Goal: Task Accomplishment & Management: Use online tool/utility

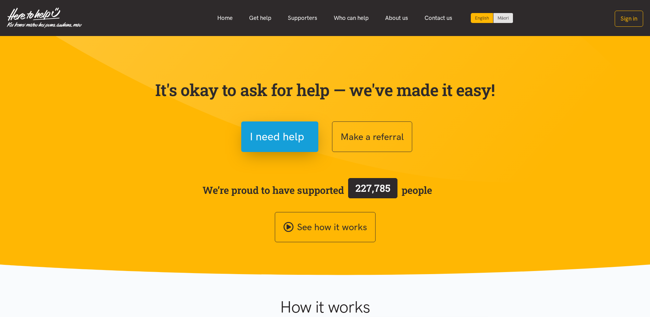
click at [629, 24] on button "Sign in" at bounding box center [629, 19] width 28 height 16
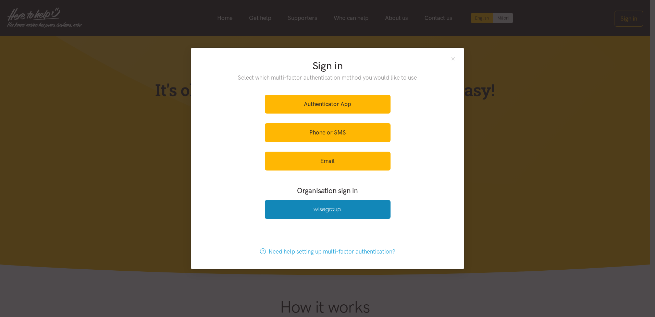
click at [338, 205] on link at bounding box center [328, 209] width 126 height 19
click at [333, 210] on img at bounding box center [327, 210] width 28 height 6
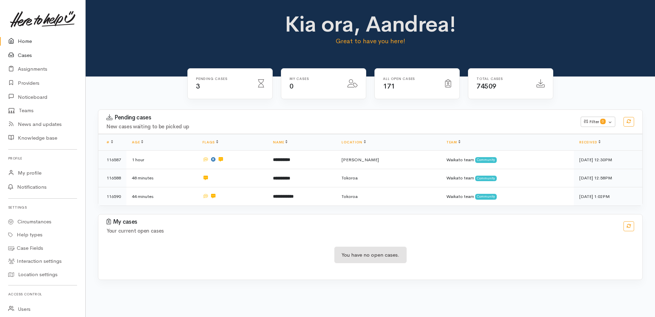
click at [16, 55] on icon at bounding box center [13, 55] width 10 height 9
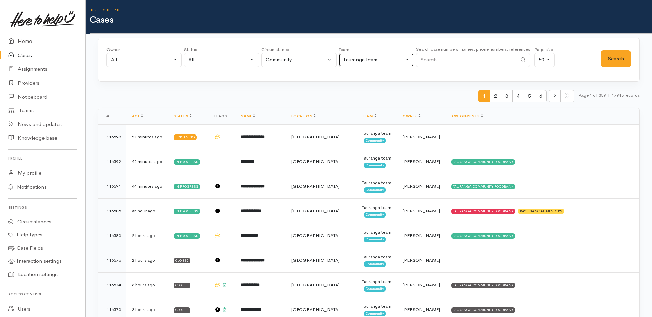
click at [383, 61] on div "Tauranga team" at bounding box center [373, 60] width 60 height 8
click at [359, 94] on span "All teams" at bounding box center [357, 93] width 21 height 8
click at [616, 61] on button "Search" at bounding box center [616, 58] width 30 height 17
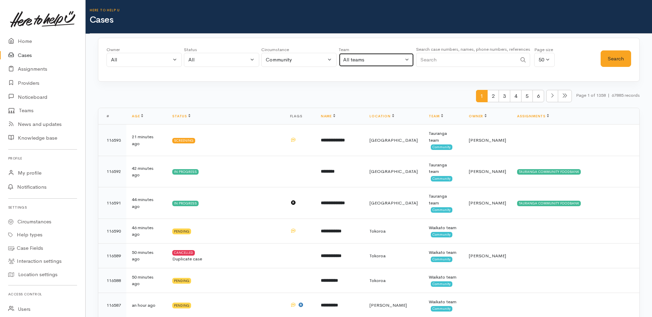
click at [409, 59] on button "All teams" at bounding box center [376, 60] width 75 height 14
click at [372, 121] on span "Waikato team" at bounding box center [363, 124] width 32 height 8
select select "1"
click at [631, 57] on div "Owner All My cases 2Alice1 [PERSON_NAME] ('Here to help u') [PERSON_NAME] ('Her…" at bounding box center [369, 60] width 542 height 44
click at [618, 61] on button "Search" at bounding box center [616, 58] width 30 height 17
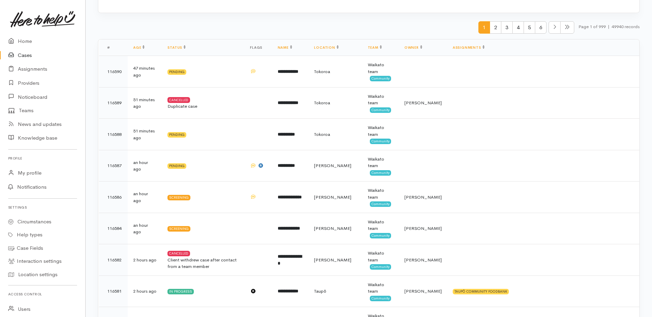
scroll to position [34, 0]
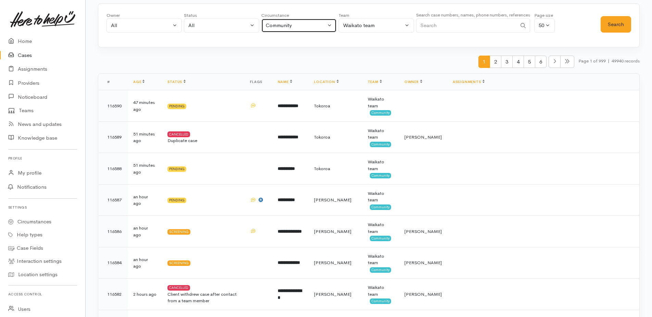
click at [330, 22] on button "Community" at bounding box center [298, 25] width 75 height 14
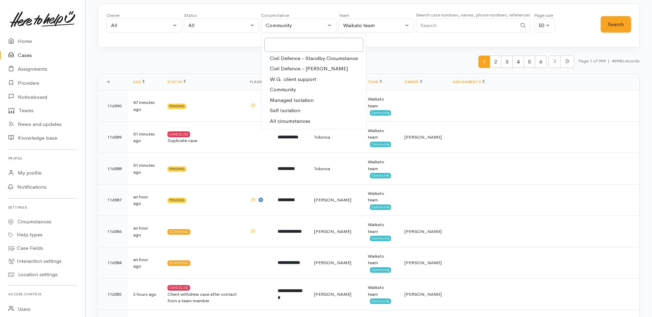
click at [314, 76] on span "W.G. client support" at bounding box center [293, 79] width 46 height 8
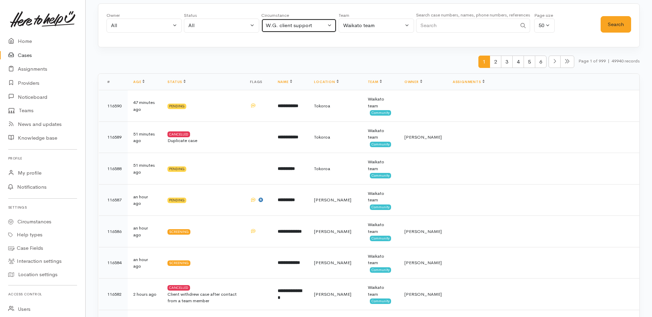
click at [326, 24] on button "W.G. client support" at bounding box center [298, 25] width 75 height 14
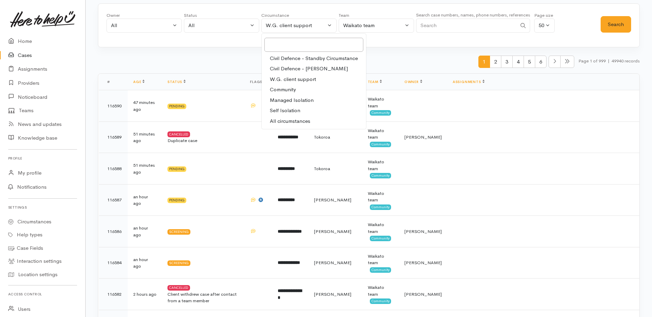
click at [288, 88] on span "Community" at bounding box center [283, 90] width 26 height 8
select select "2"
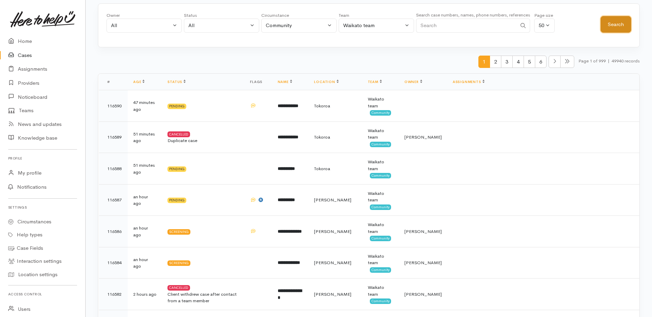
click at [617, 27] on button "Search" at bounding box center [616, 24] width 30 height 17
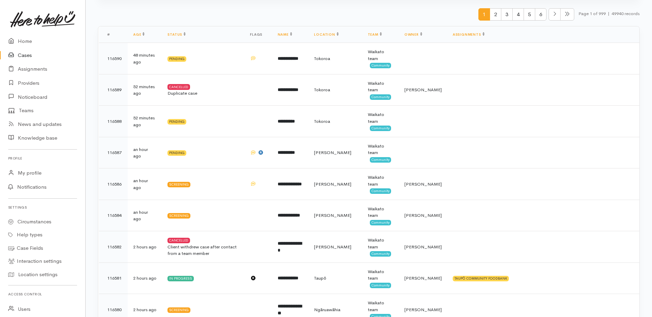
scroll to position [137, 0]
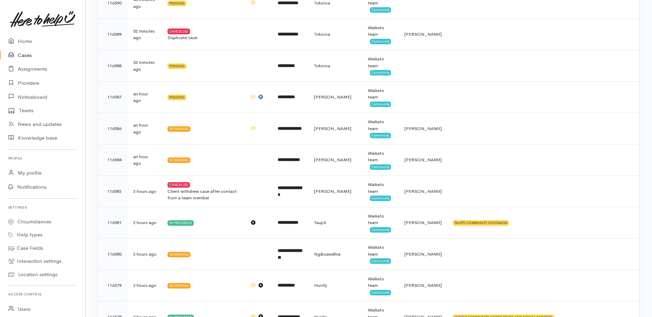
click at [137, 95] on td "an hour ago" at bounding box center [145, 97] width 34 height 32
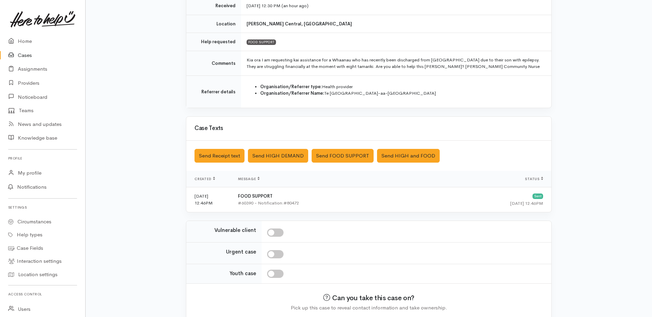
scroll to position [84, 0]
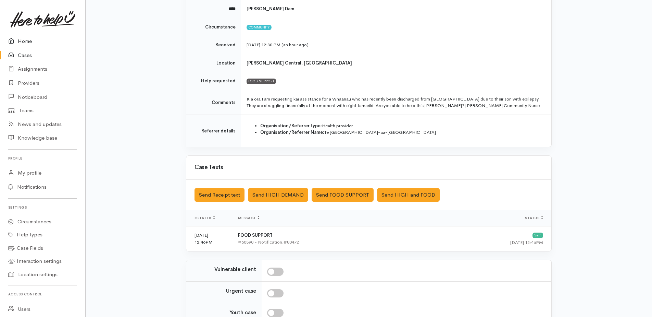
drag, startPoint x: 27, startPoint y: 39, endPoint x: 31, endPoint y: 38, distance: 3.8
click at [27, 39] on link "Home" at bounding box center [42, 41] width 85 height 14
